Goal: Task Accomplishment & Management: Complete application form

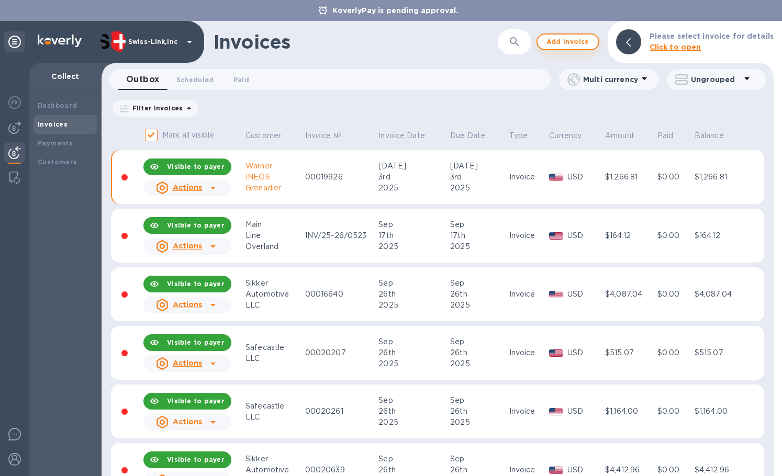
click at [549, 47] on button "Add invoice" at bounding box center [568, 42] width 63 height 17
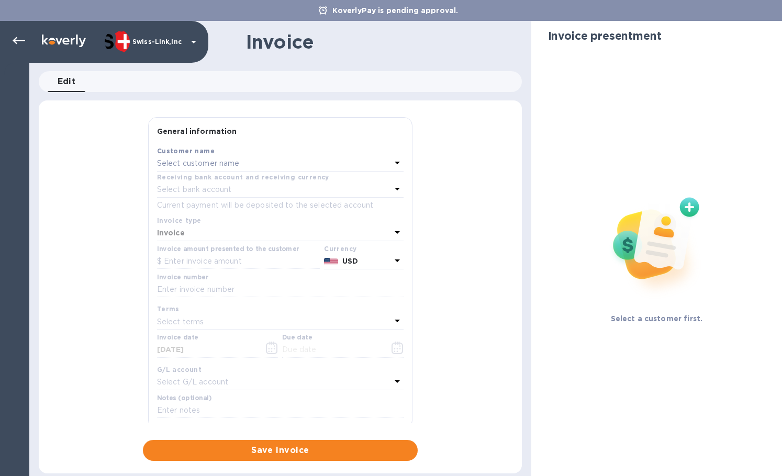
click at [197, 161] on p "Select customer name" at bounding box center [198, 163] width 83 height 11
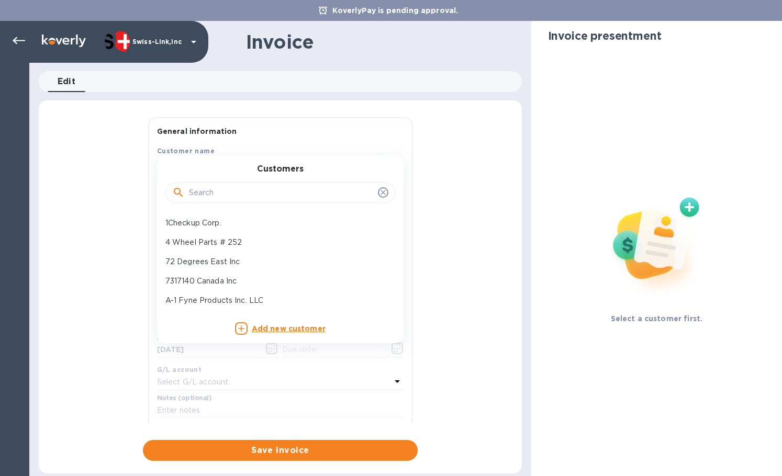
click at [209, 186] on input "text" at bounding box center [281, 193] width 185 height 16
paste input "JB Tools I"
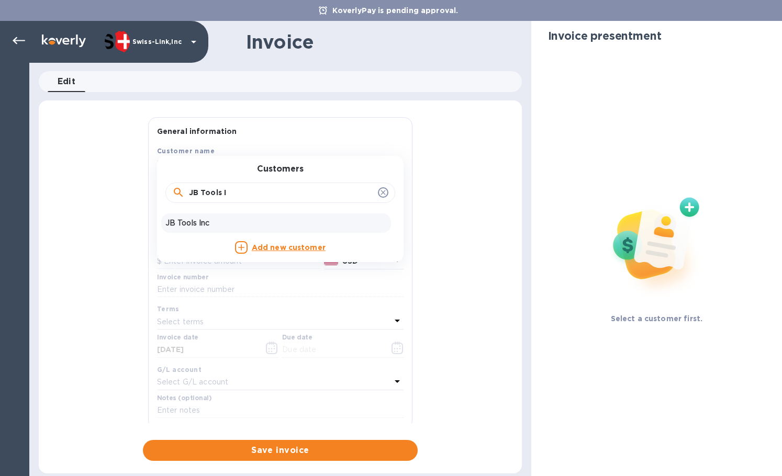
type input "JB Tools I"
click at [214, 218] on p "JB Tools Inc" at bounding box center [275, 223] width 221 height 11
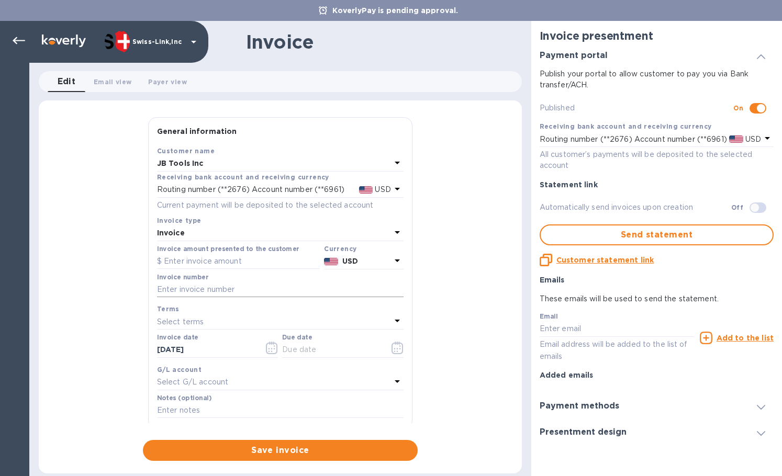
click at [238, 291] on input "text" at bounding box center [280, 290] width 247 height 16
paste input "INV0001489"
type input "INV0001489"
click at [260, 258] on input "text" at bounding box center [238, 262] width 163 height 16
paste input "65.00"
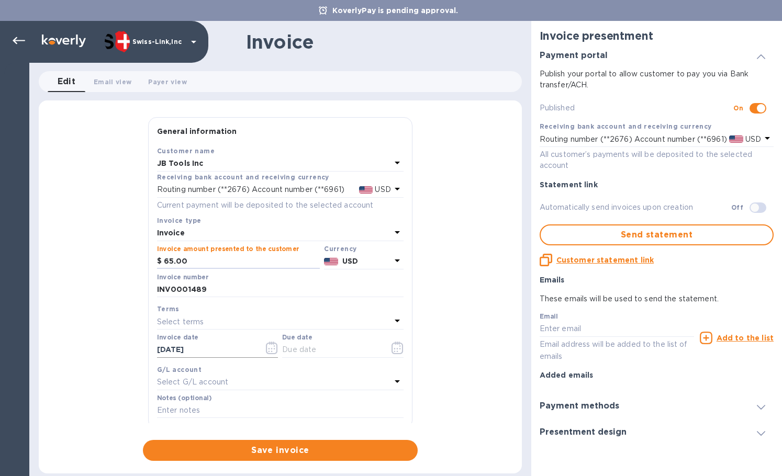
type input "65.00"
drag, startPoint x: 219, startPoint y: 347, endPoint x: 254, endPoint y: 355, distance: 36.2
click at [103, 346] on div "General information Save Customer name JB Tools Inc Receiving bank account and …" at bounding box center [280, 289] width 483 height 344
click at [342, 347] on input "text" at bounding box center [331, 350] width 99 height 16
paste input "[DATE]"
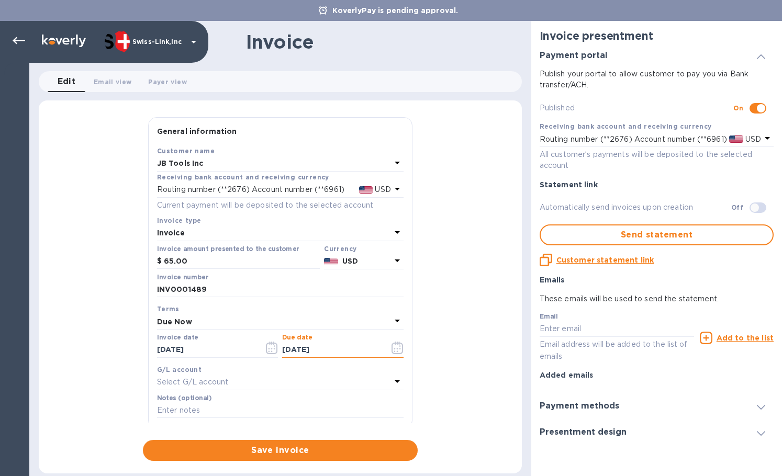
type input "[DATE]"
click at [187, 409] on input "text" at bounding box center [280, 411] width 247 height 16
paste input "BC-SWL-1310611"
type input "BC-SWL-1310611"
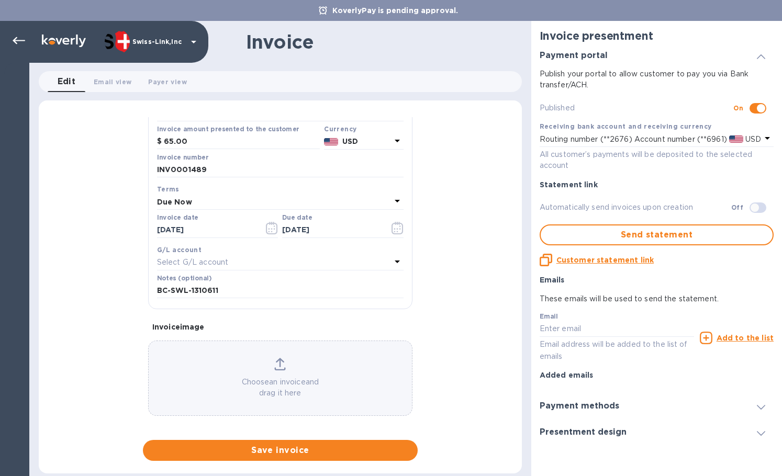
scroll to position [125, 0]
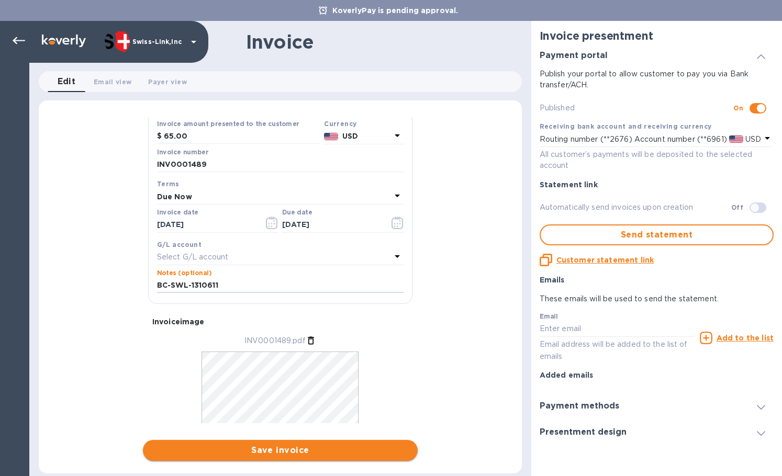
click at [335, 449] on span "Save invoice" at bounding box center [280, 450] width 258 height 13
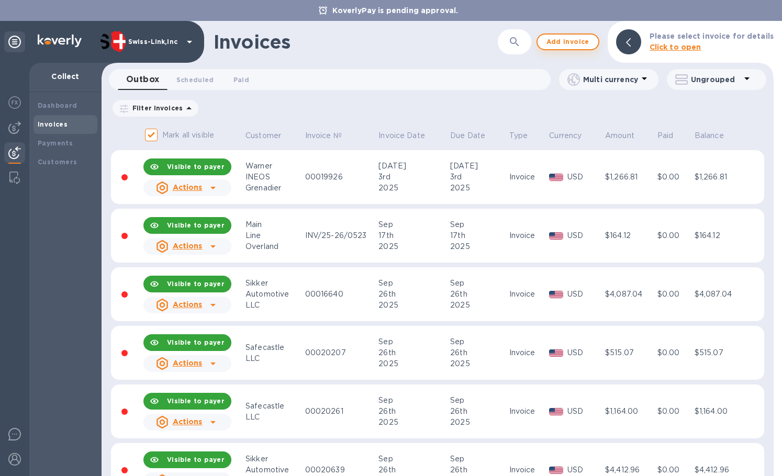
click at [551, 44] on span "Add invoice" at bounding box center [568, 42] width 44 height 13
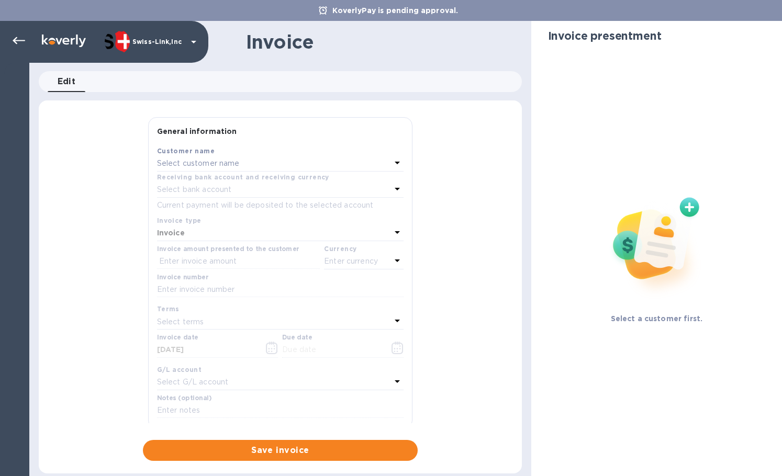
click at [302, 166] on div "Select customer name" at bounding box center [274, 164] width 234 height 15
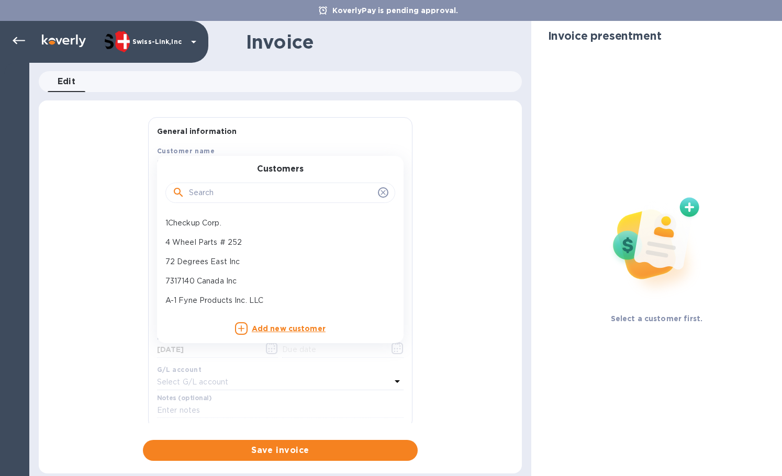
click at [265, 188] on input "text" at bounding box center [281, 193] width 185 height 16
paste input "JB Tools"
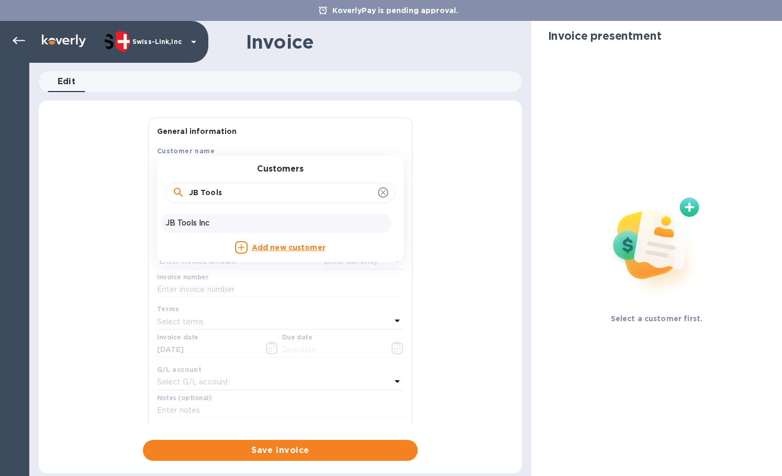
type input "JB Tools"
click at [242, 222] on p "JB Tools Inc" at bounding box center [275, 223] width 221 height 11
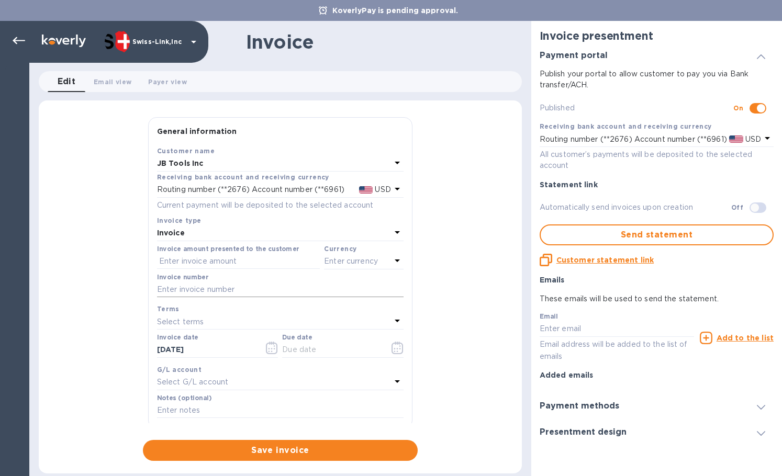
click at [209, 293] on input "text" at bounding box center [280, 290] width 247 height 16
paste input "INV0001490"
type input "INV0001490"
click at [218, 259] on input "text" at bounding box center [238, 262] width 163 height 16
paste input "94.85"
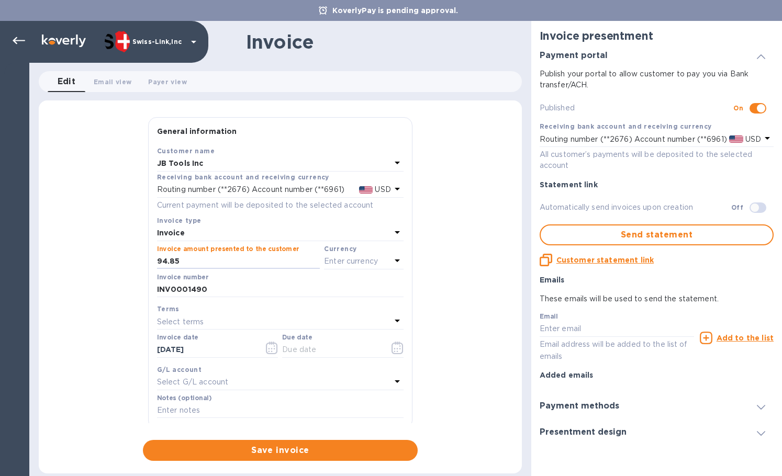
type input "94.85"
click at [344, 260] on p "Enter currency" at bounding box center [351, 261] width 54 height 11
click at [316, 283] on p "US Dollar" at bounding box center [346, 288] width 81 height 11
drag, startPoint x: 241, startPoint y: 350, endPoint x: 120, endPoint y: 349, distance: 120.4
click at [120, 349] on div "General information Save Customer name JB Tools Inc Receiving bank account and …" at bounding box center [280, 289] width 483 height 344
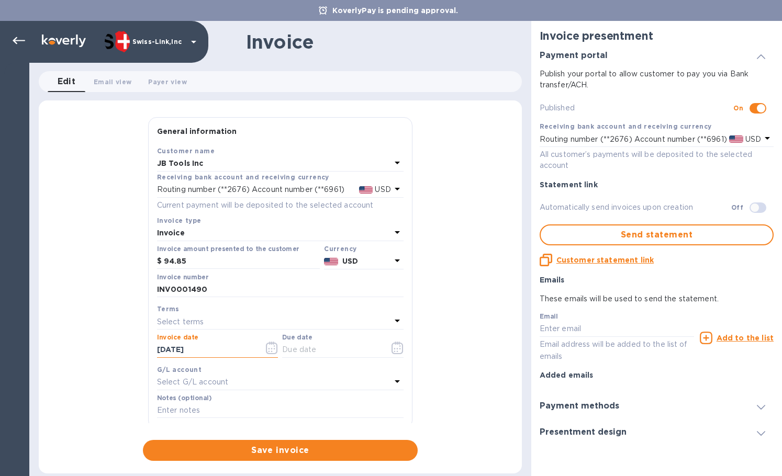
click at [272, 349] on icon "button" at bounding box center [272, 348] width 12 height 13
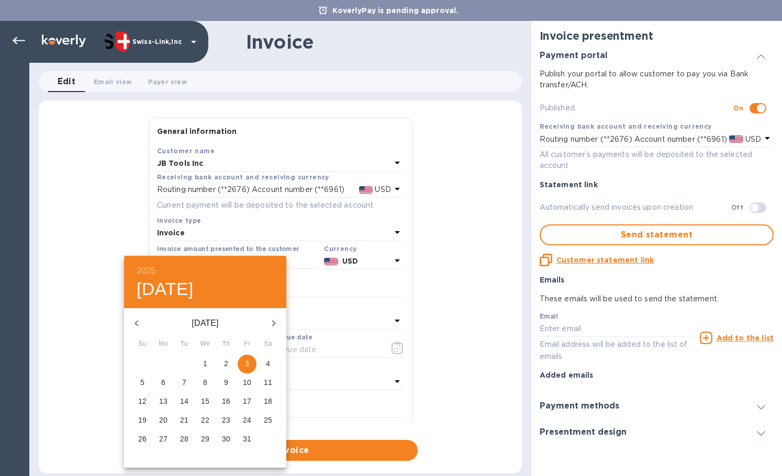
click at [313, 348] on div at bounding box center [391, 238] width 782 height 476
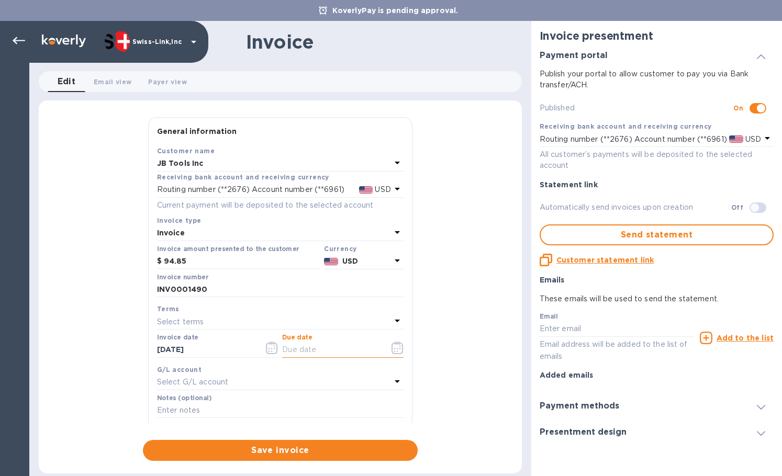
click at [289, 353] on input "text" at bounding box center [331, 350] width 99 height 16
paste input "[DATE]"
type input "[DATE]"
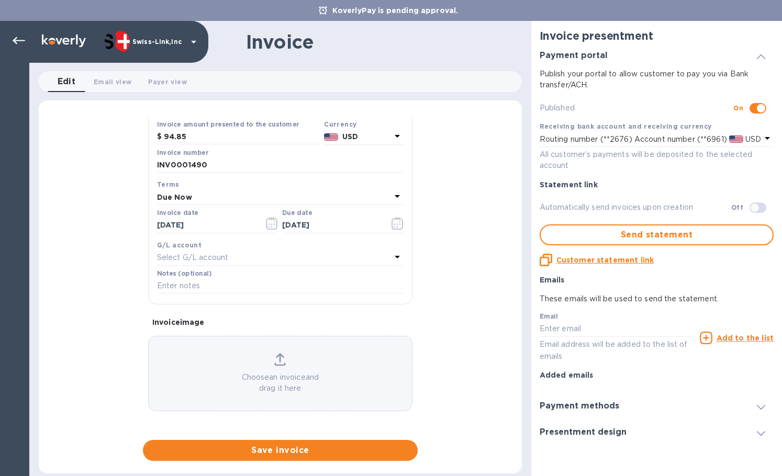
scroll to position [125, 0]
click at [214, 291] on input "text" at bounding box center [280, 286] width 247 height 16
paste input "BC-SWL-1287808"
type input "BC-SWL-1287808"
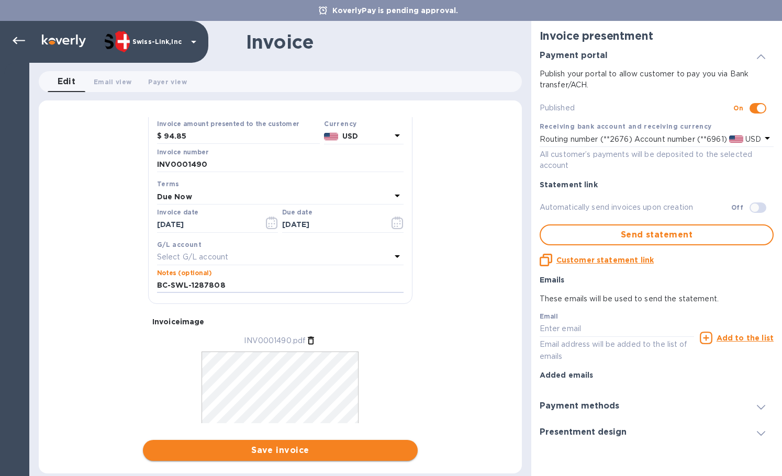
click at [258, 444] on button "Save invoice" at bounding box center [280, 450] width 275 height 21
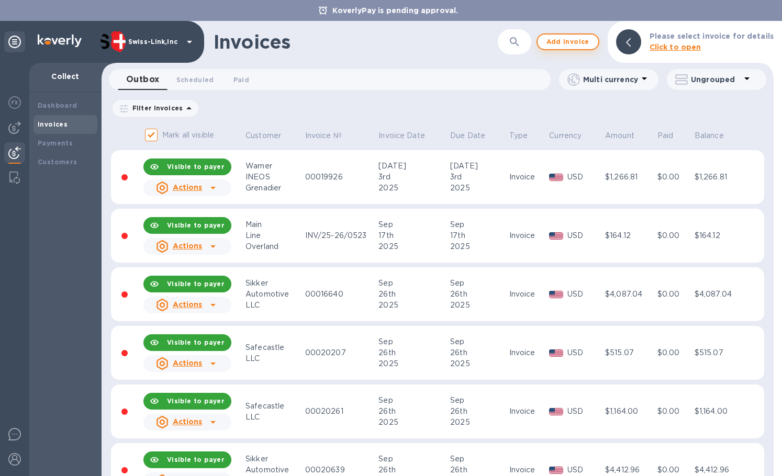
click at [563, 40] on span "Add invoice" at bounding box center [568, 42] width 44 height 13
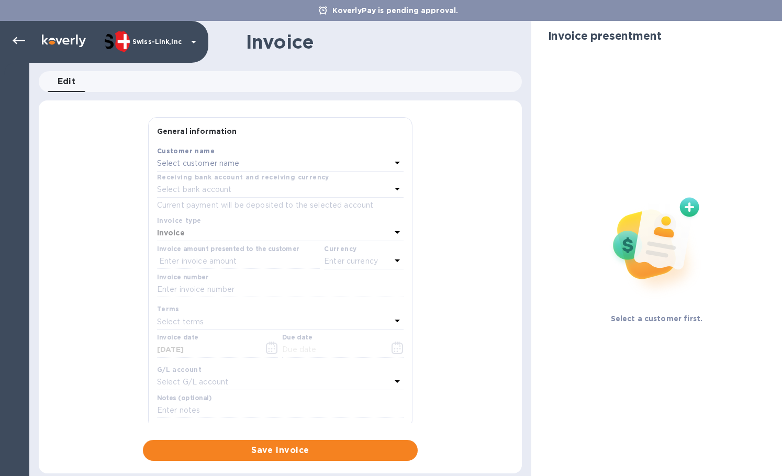
click at [232, 168] on p "Select customer name" at bounding box center [198, 163] width 83 height 11
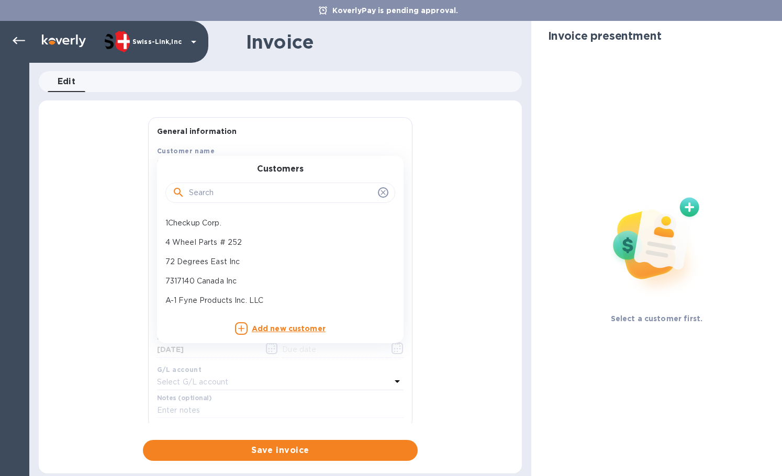
click at [232, 192] on input "text" at bounding box center [281, 193] width 185 height 16
paste input "JB Tools I"
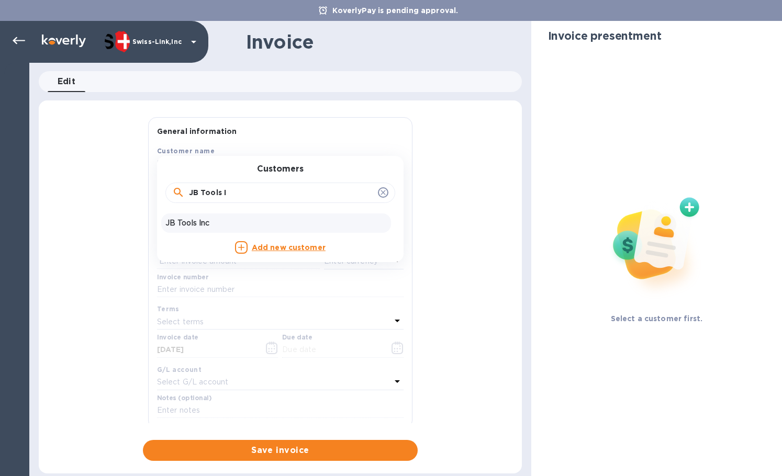
type input "JB Tools I"
click at [235, 216] on div "JB Tools Inc" at bounding box center [276, 223] width 230 height 19
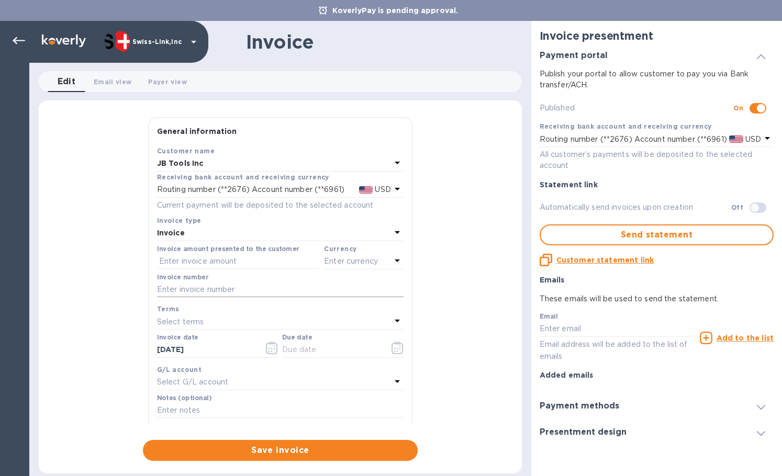
click at [226, 285] on input "text" at bounding box center [280, 290] width 247 height 16
paste input "INV0001491"
type input "INV0001491"
click at [224, 268] on input "text" at bounding box center [238, 262] width 163 height 16
paste input "34.95"
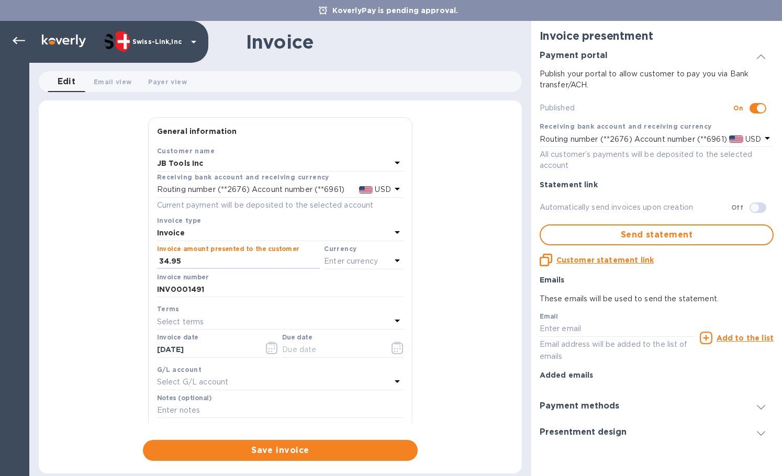
type input "34.95"
click at [347, 268] on div "Enter currency" at bounding box center [357, 261] width 67 height 15
click at [266, 285] on div "USD" at bounding box center [262, 288] width 85 height 15
click at [225, 353] on input "[DATE]" at bounding box center [206, 350] width 99 height 16
click at [205, 351] on input "[DATE]" at bounding box center [206, 350] width 99 height 16
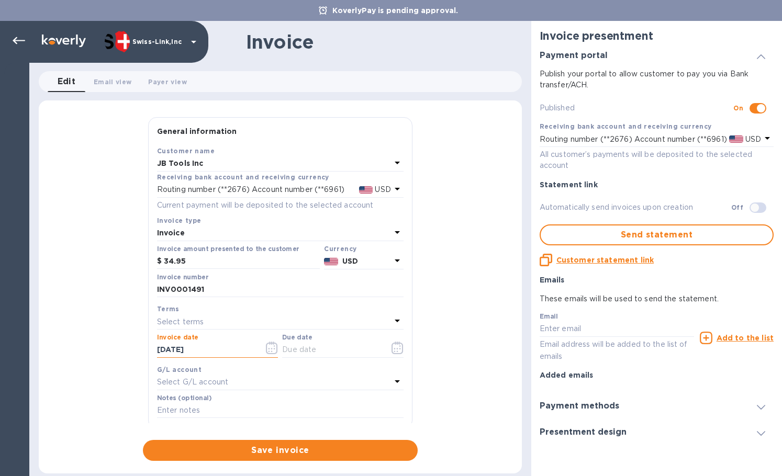
click at [205, 351] on input "[DATE]" at bounding box center [206, 350] width 99 height 16
click at [305, 349] on input "text" at bounding box center [331, 350] width 99 height 16
paste input "[DATE]"
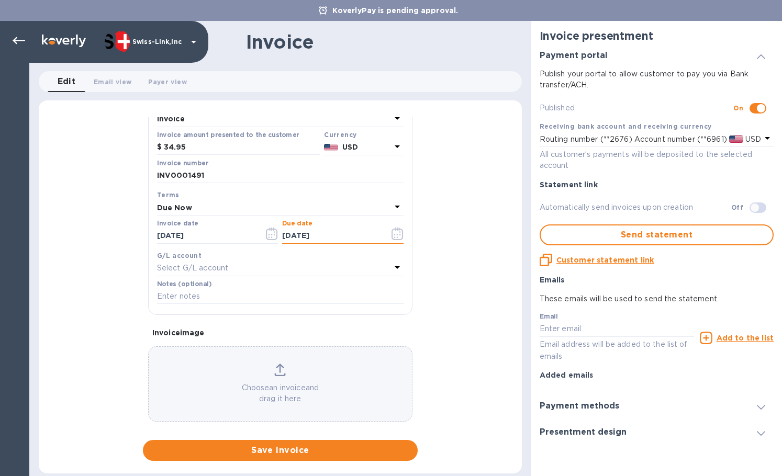
scroll to position [125, 0]
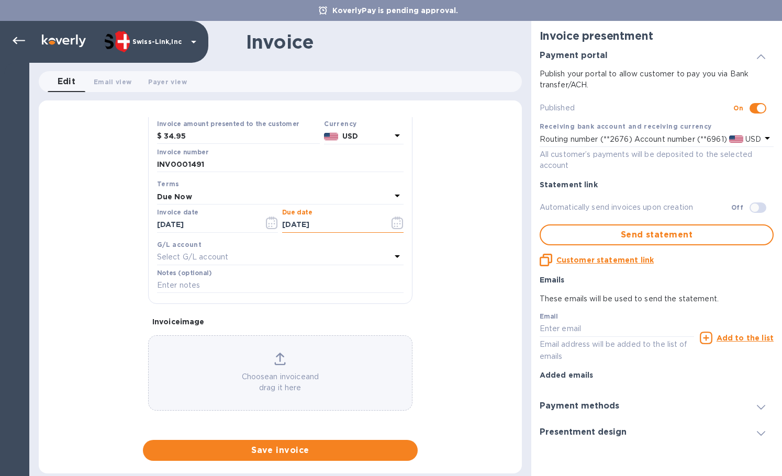
type input "[DATE]"
click at [204, 288] on input "text" at bounding box center [280, 286] width 247 height 16
paste input "BC-SWL-1309248"
type input "BC-SWL-1309248"
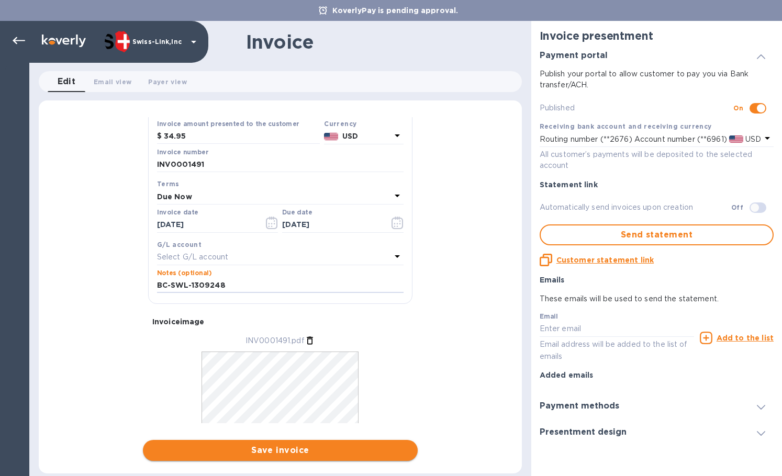
click at [275, 448] on span "Save invoice" at bounding box center [280, 450] width 258 height 13
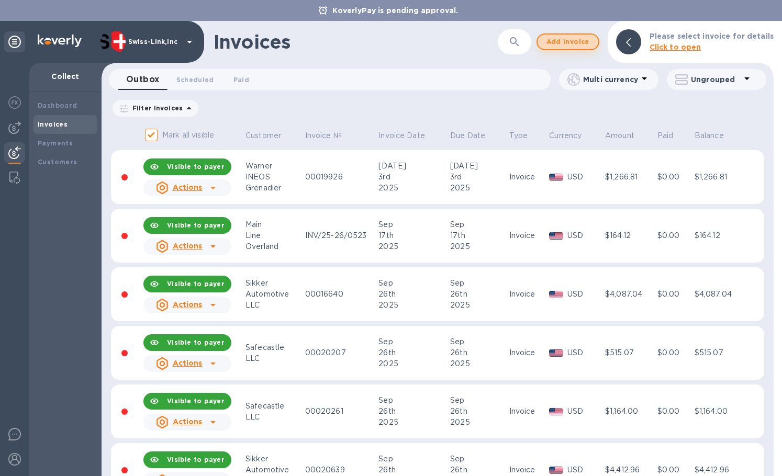
click at [570, 42] on span "Add invoice" at bounding box center [568, 42] width 44 height 13
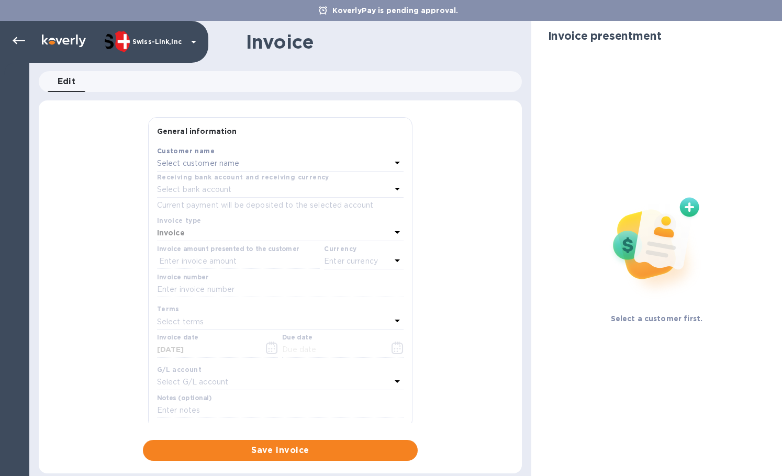
click at [233, 166] on p "Select customer name" at bounding box center [198, 163] width 83 height 11
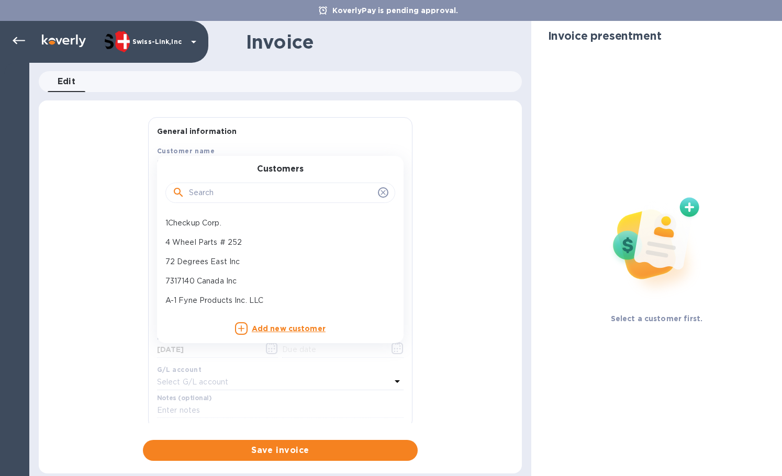
click at [238, 197] on input "text" at bounding box center [281, 193] width 185 height 16
paste input "JB Tools In"
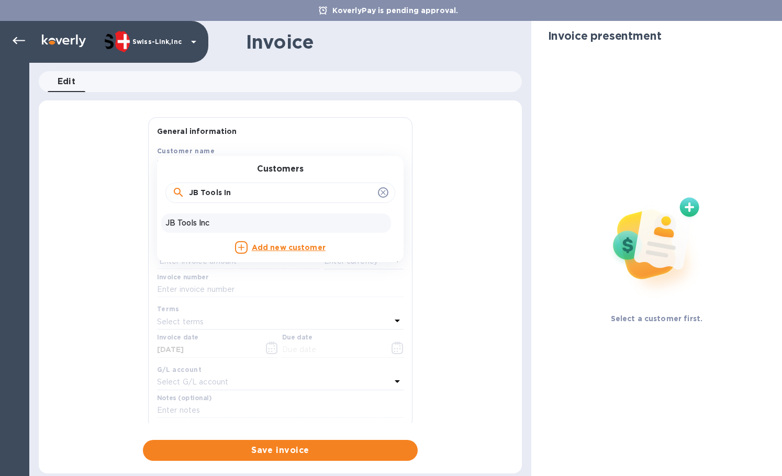
type input "JB Tools In"
click at [247, 219] on p "JB Tools Inc" at bounding box center [275, 223] width 221 height 11
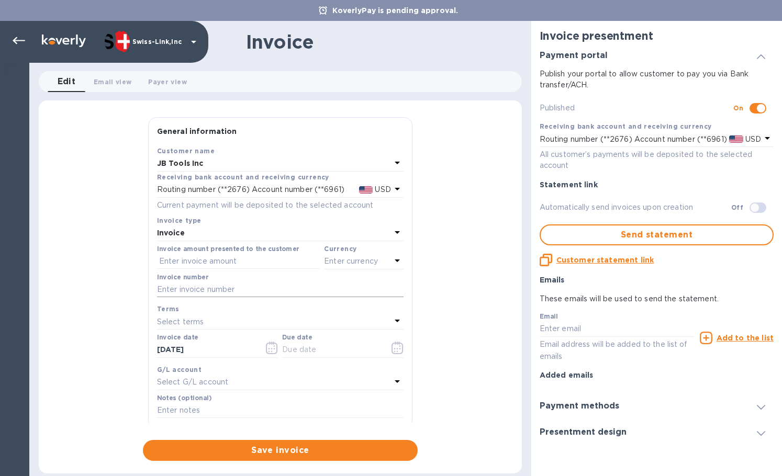
click at [224, 291] on input "text" at bounding box center [280, 290] width 247 height 16
paste input "INV0001492"
type input "INV0001492"
click at [244, 259] on input "text" at bounding box center [238, 262] width 163 height 16
paste input "65.00"
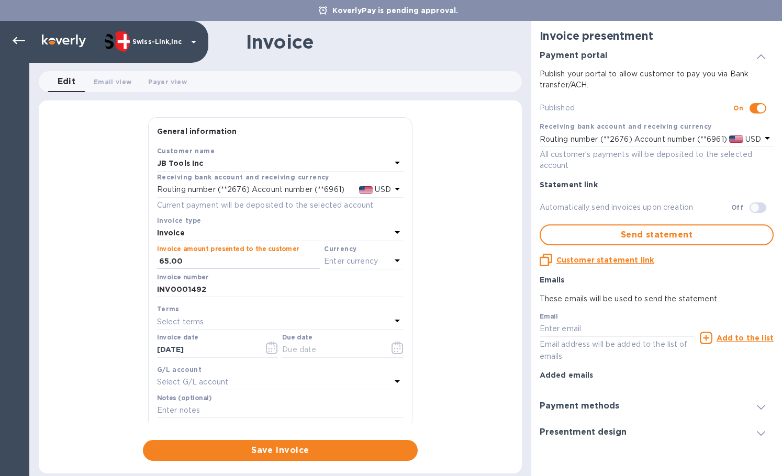
type input "65.00"
click at [343, 263] on p "Enter currency" at bounding box center [351, 261] width 54 height 11
click at [309, 281] on div "US Dollar" at bounding box center [346, 288] width 85 height 15
drag, startPoint x: 233, startPoint y: 353, endPoint x: 183, endPoint y: 349, distance: 50.4
click at [98, 335] on div "General information Save Customer name JB Tools Inc Receiving bank account and …" at bounding box center [280, 289] width 483 height 344
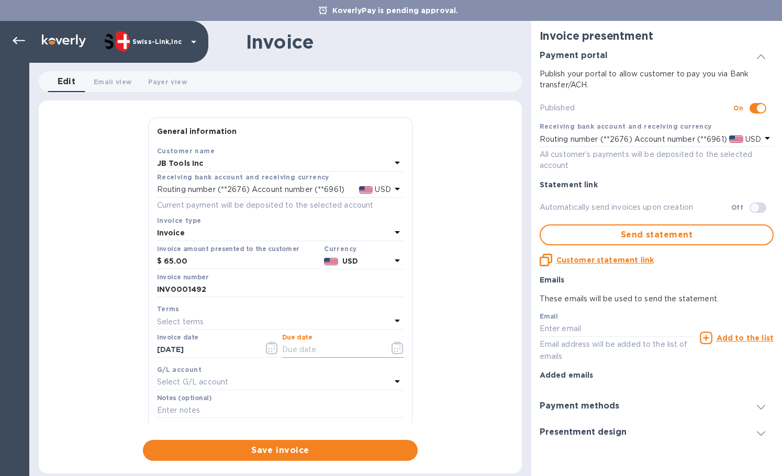
click at [307, 350] on input "text" at bounding box center [331, 350] width 99 height 16
paste input "[DATE]"
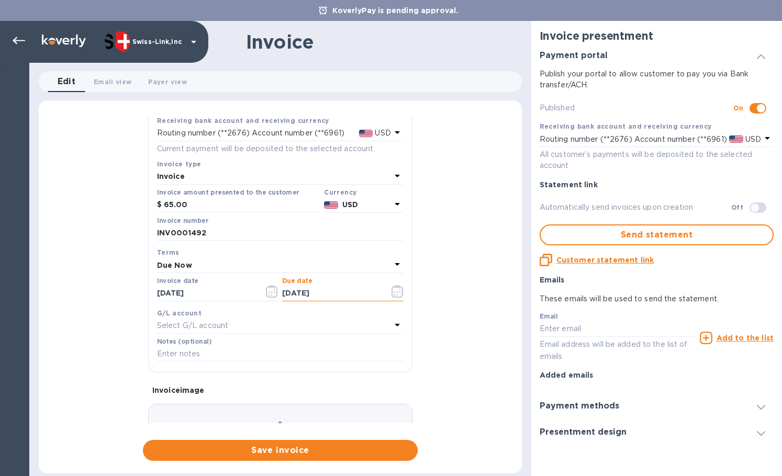
scroll to position [125, 0]
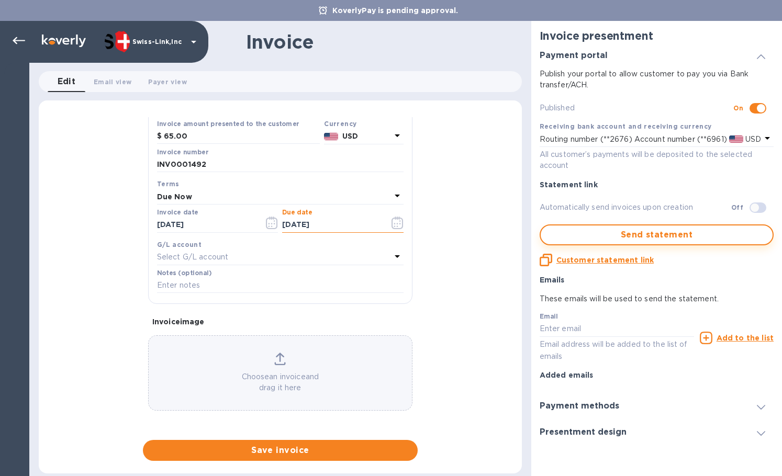
type input "[DATE]"
drag, startPoint x: 257, startPoint y: 285, endPoint x: 300, endPoint y: 281, distance: 43.1
click at [257, 285] on input "text" at bounding box center [280, 286] width 247 height 16
paste input "BC-SWL-1310709"
type input "BC-SWL-1310709"
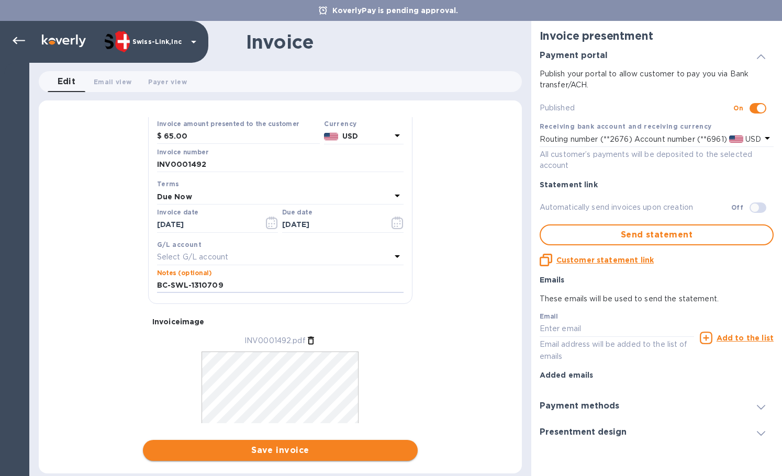
click at [254, 444] on button "Save invoice" at bounding box center [280, 450] width 275 height 21
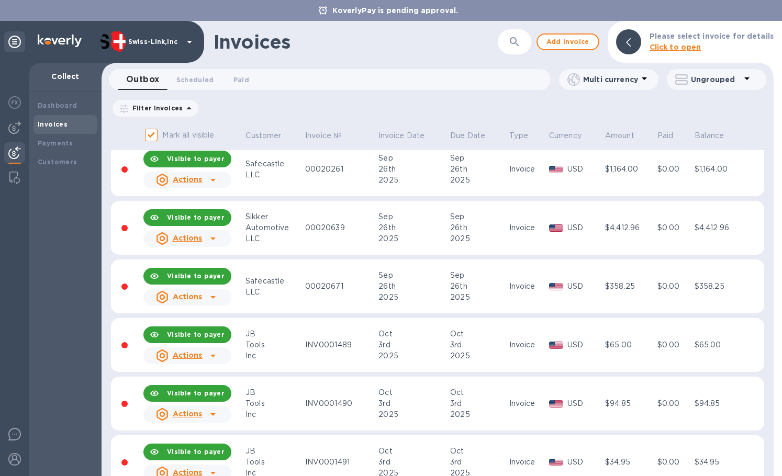
scroll to position [328, 0]
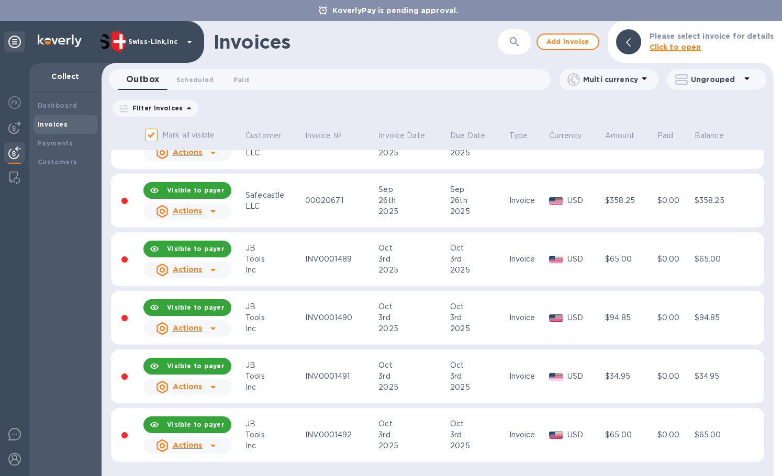
click at [218, 331] on icon at bounding box center [213, 328] width 13 height 13
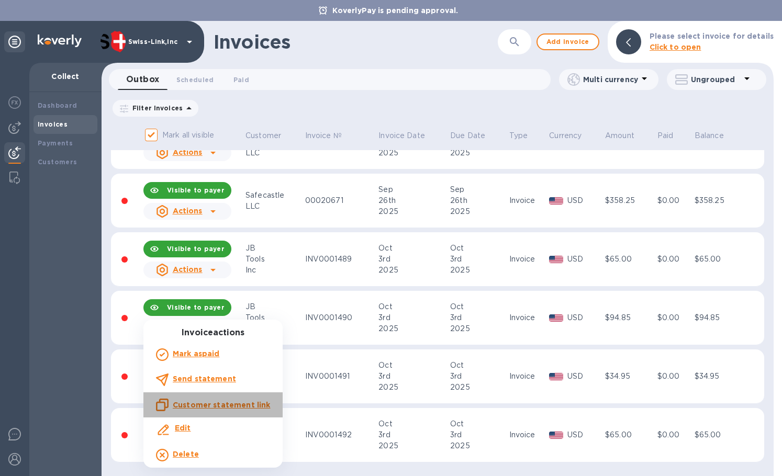
click at [251, 406] on u "Customer statement link" at bounding box center [221, 405] width 97 height 8
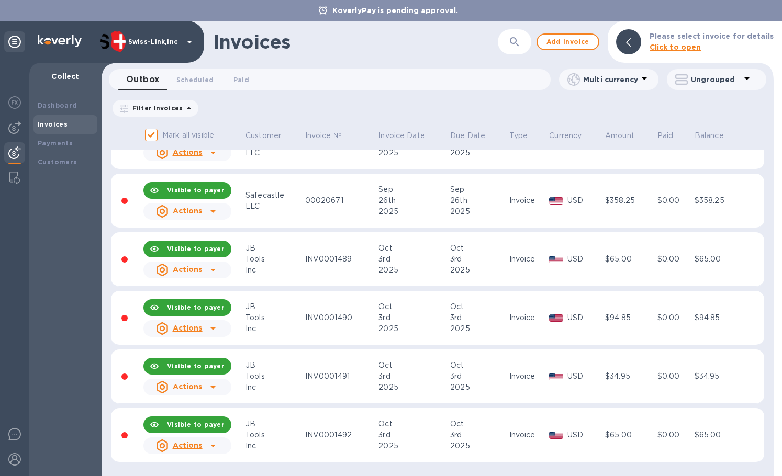
click at [80, 338] on div "Dashboard Invoices Payments Customers" at bounding box center [65, 284] width 72 height 384
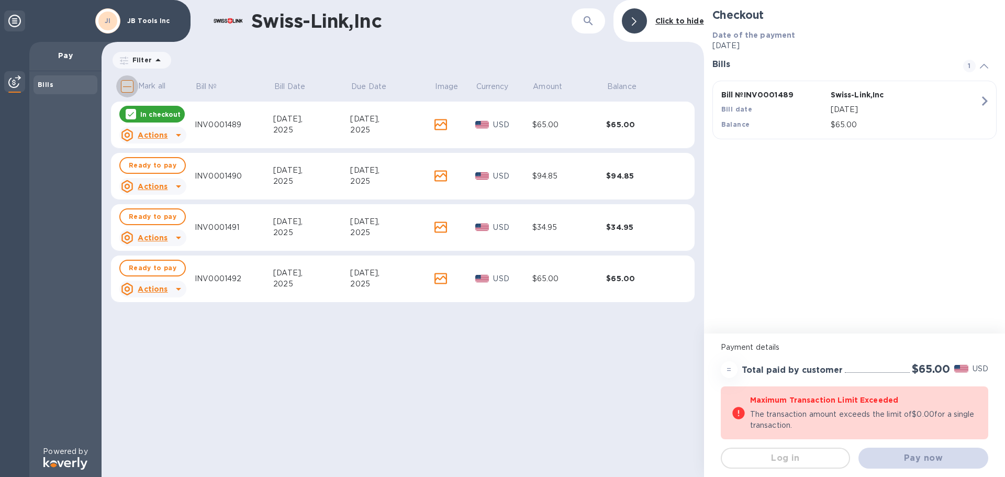
click at [127, 85] on input "Mark all" at bounding box center [127, 86] width 22 height 22
checkbox input "true"
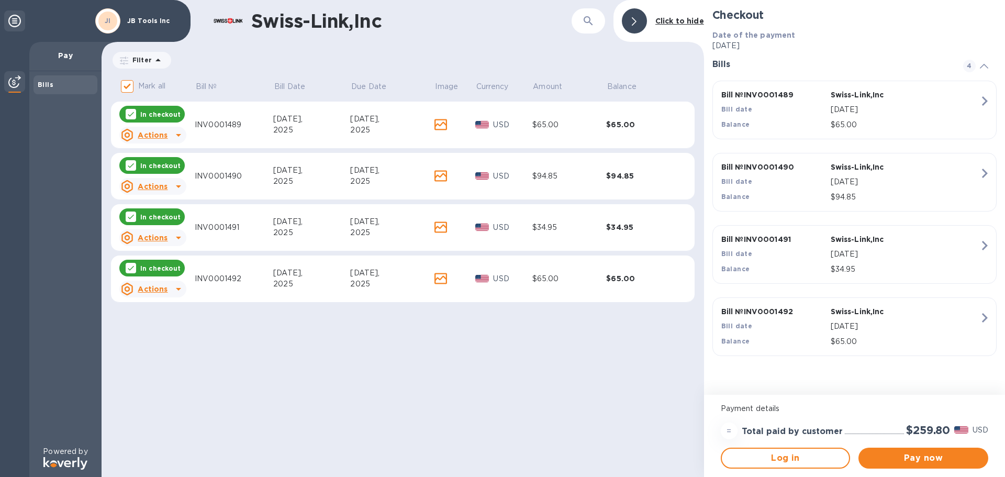
click at [168, 353] on div "Swiss-Link,Inc ​ Click to hide Filter Amount Mark all Bill № Bill Date Due Date…" at bounding box center [403, 238] width 603 height 477
click at [921, 431] on h2 "$259.80" at bounding box center [928, 430] width 44 height 13
copy h2 "259.80"
